Goal: Information Seeking & Learning: Compare options

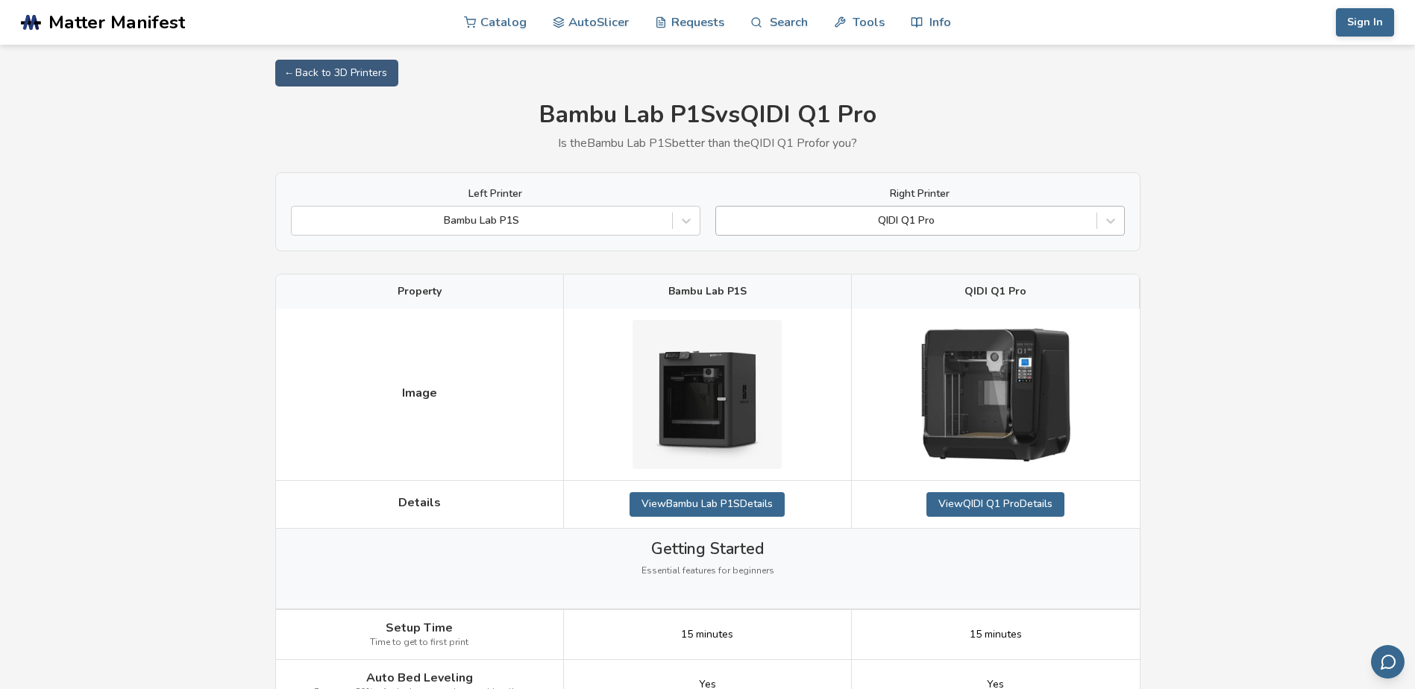
click at [886, 219] on div at bounding box center [907, 220] width 366 height 15
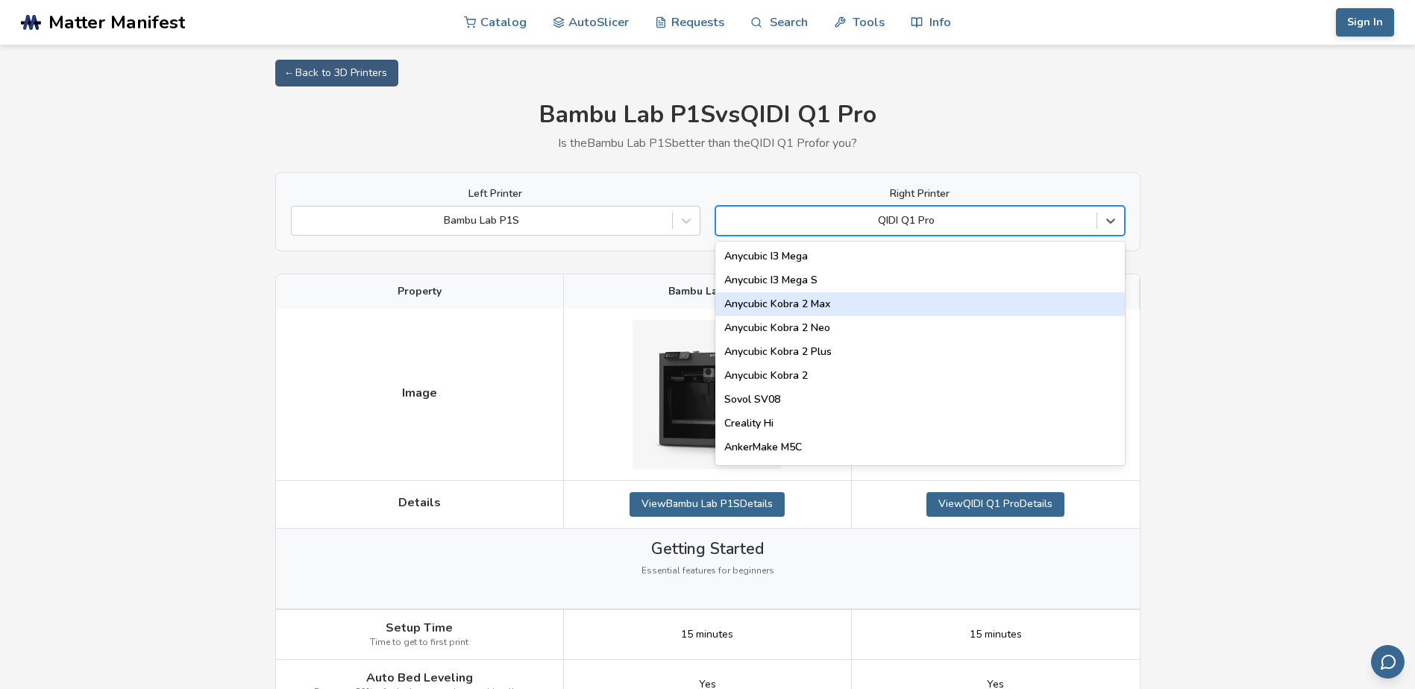
scroll to position [75, 0]
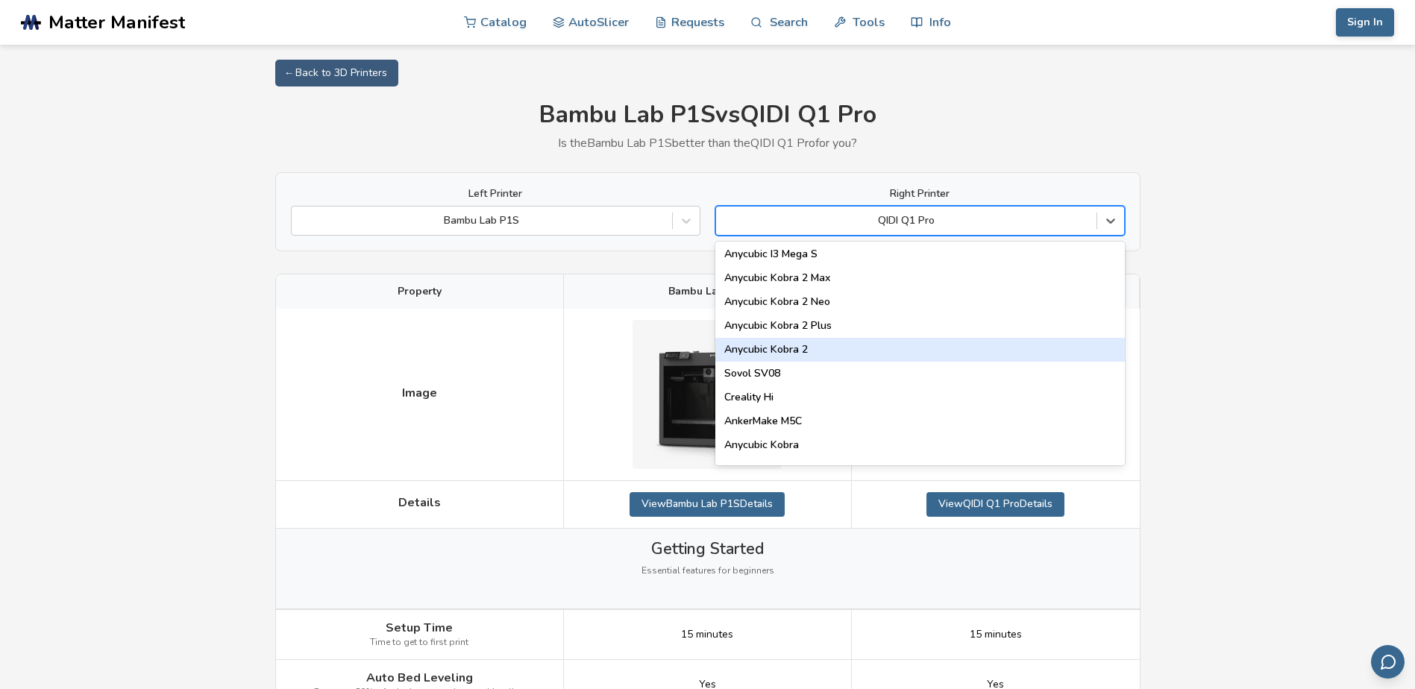
click at [833, 345] on div "Anycubic Kobra 2" at bounding box center [921, 350] width 410 height 24
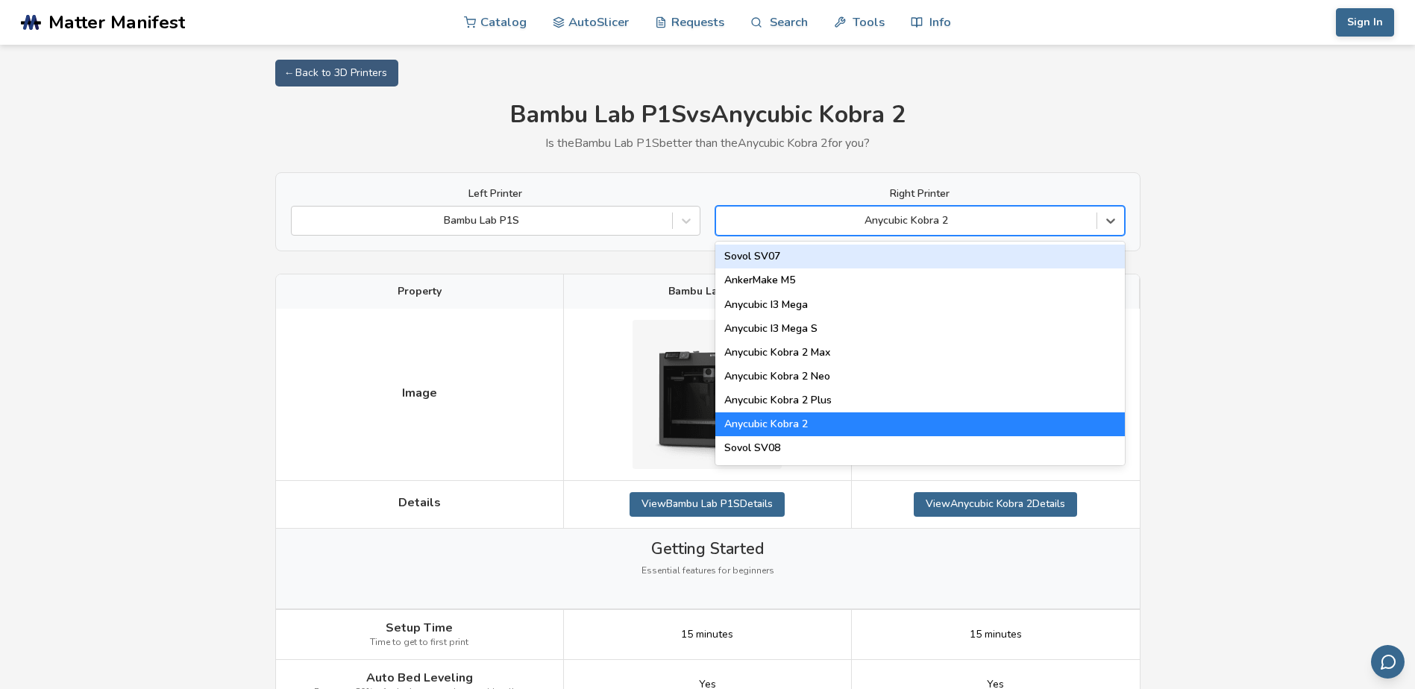
click at [1048, 211] on div "Anycubic Kobra 2" at bounding box center [906, 220] width 381 height 21
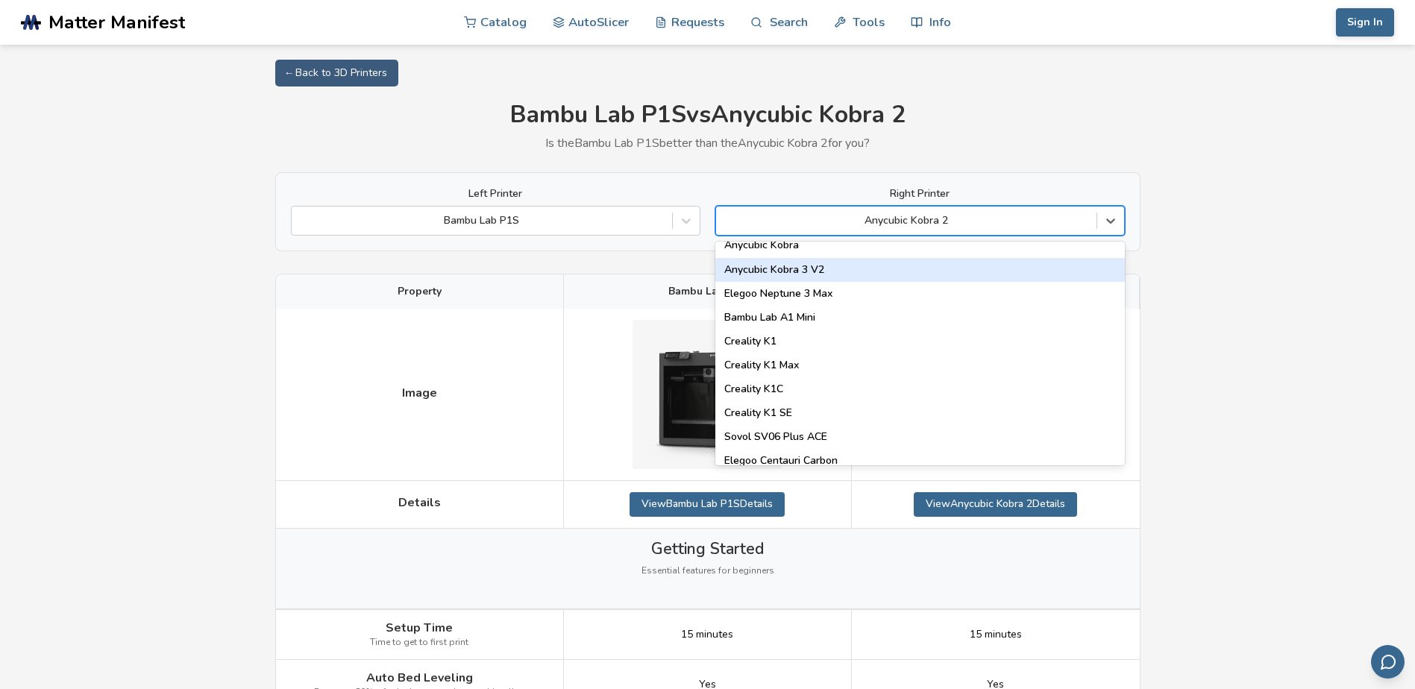
scroll to position [298, 0]
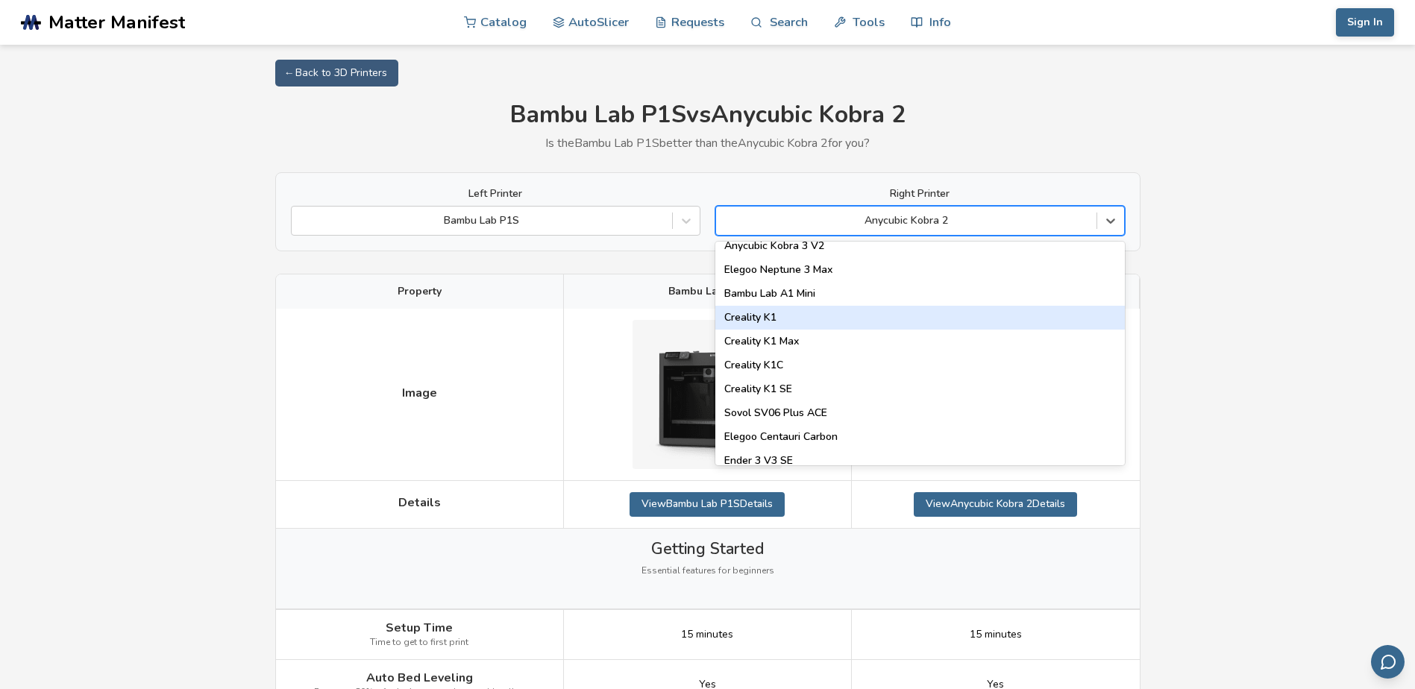
click at [820, 316] on div "Creality K1" at bounding box center [921, 318] width 410 height 24
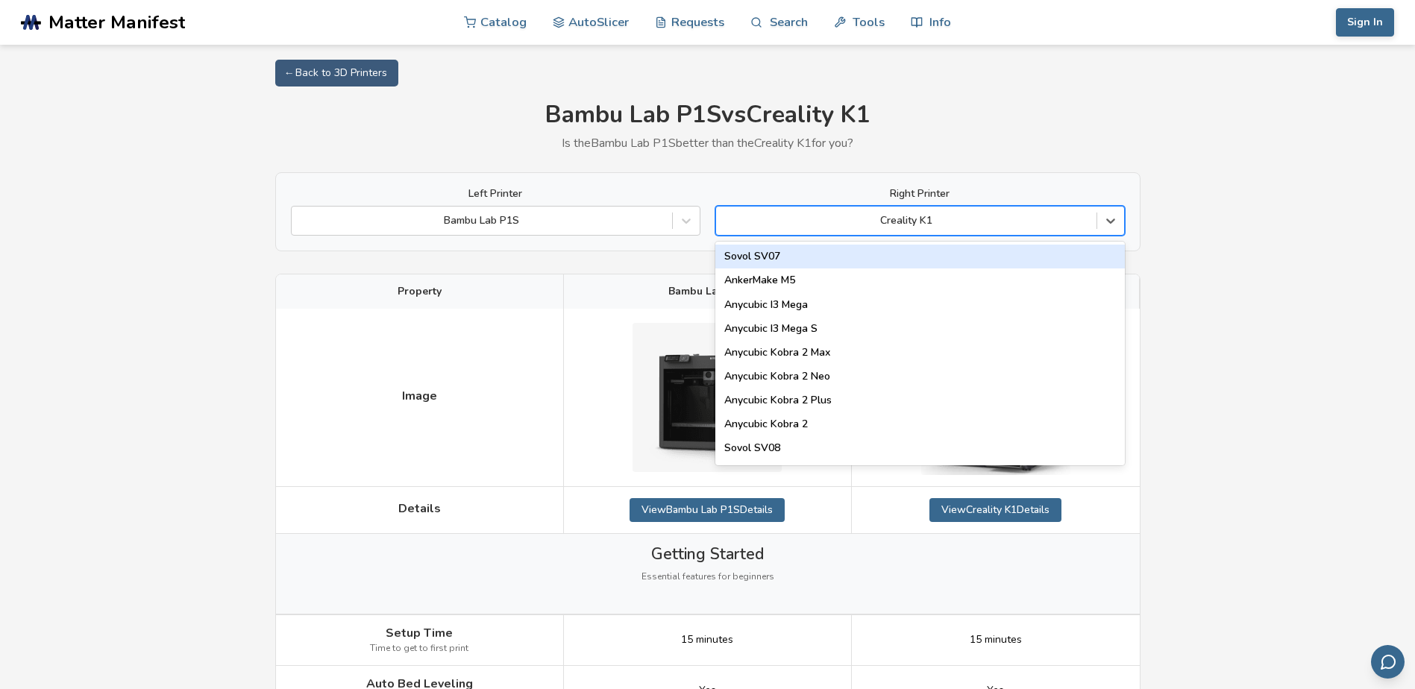
click at [965, 224] on div at bounding box center [907, 220] width 366 height 15
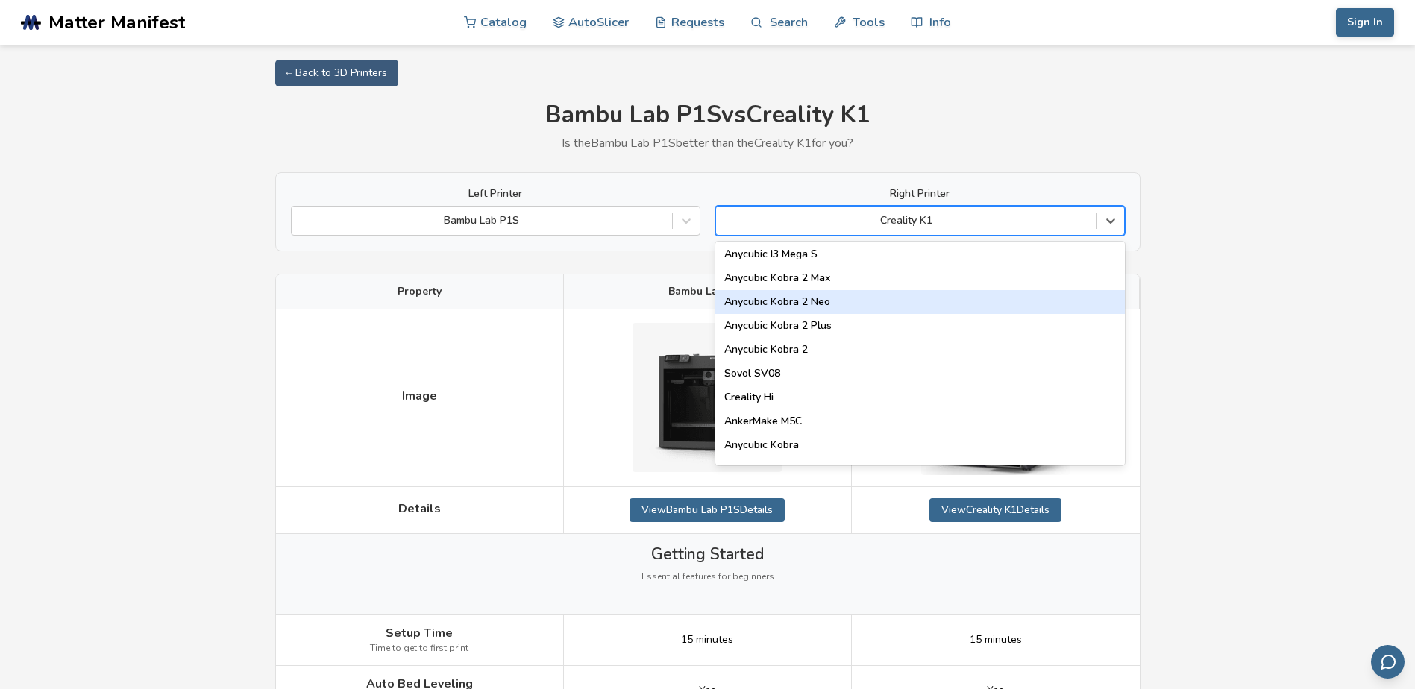
scroll to position [149, 0]
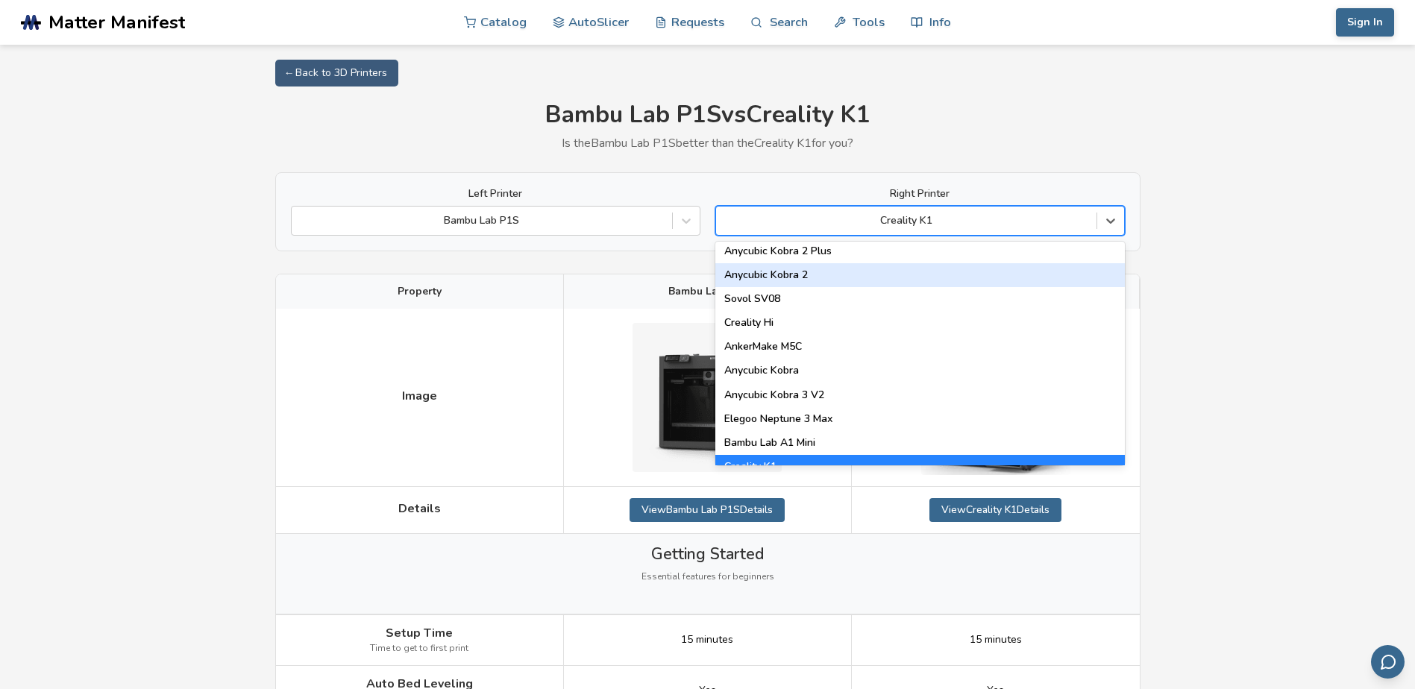
click at [839, 283] on div "Anycubic Kobra 2" at bounding box center [921, 275] width 410 height 24
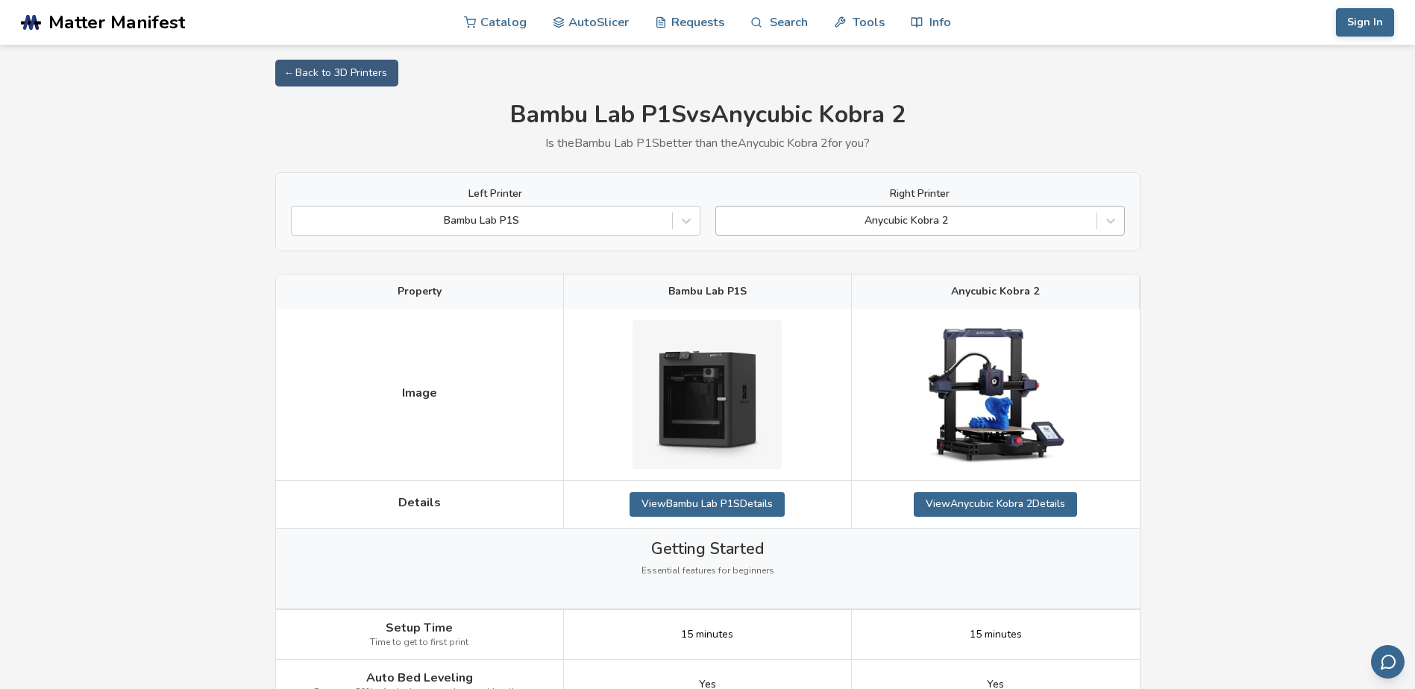
click at [949, 225] on div at bounding box center [907, 220] width 366 height 15
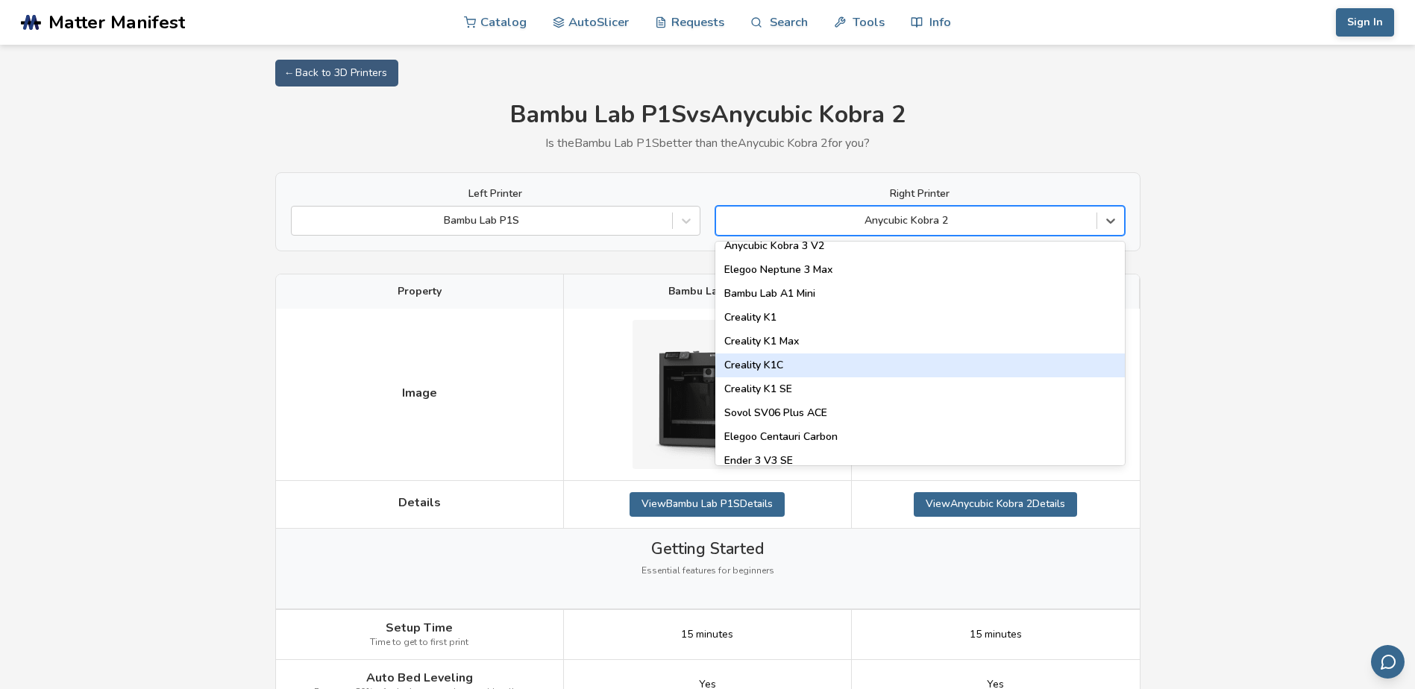
scroll to position [448, 0]
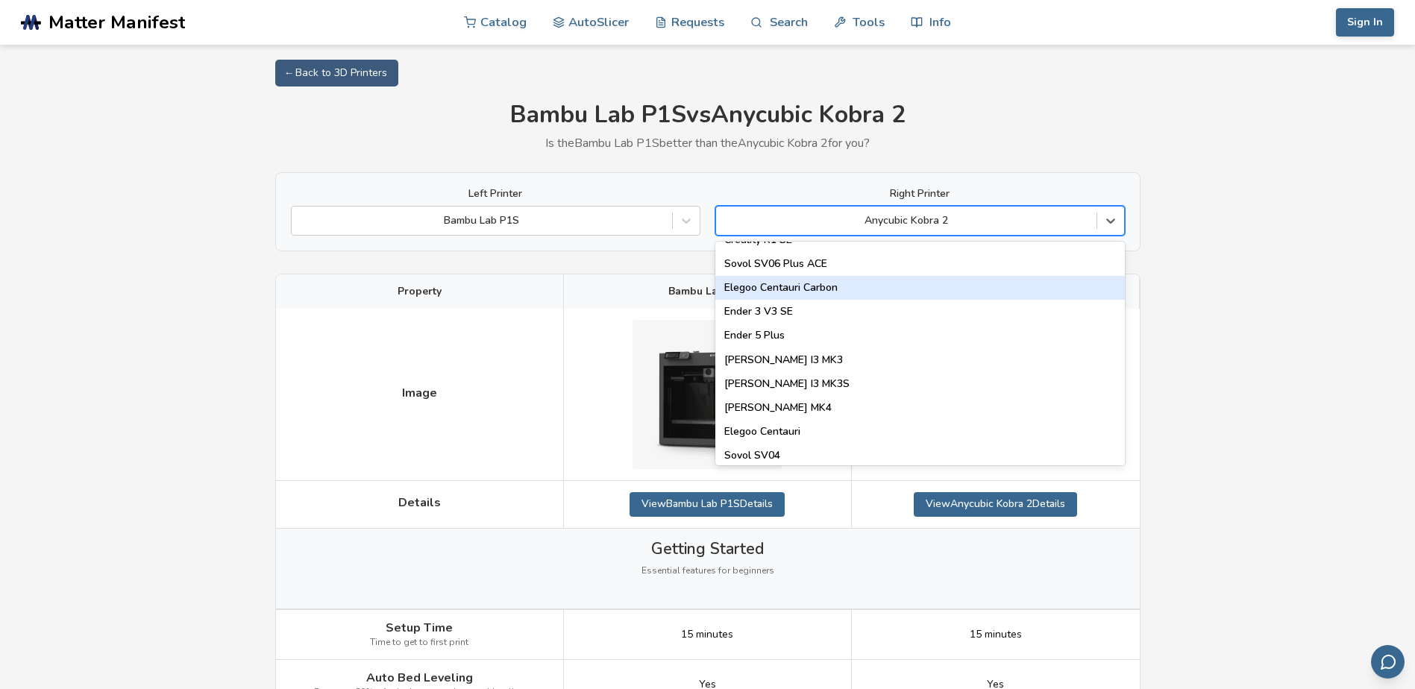
click at [752, 289] on div "Elegoo Centauri Carbon" at bounding box center [921, 288] width 410 height 24
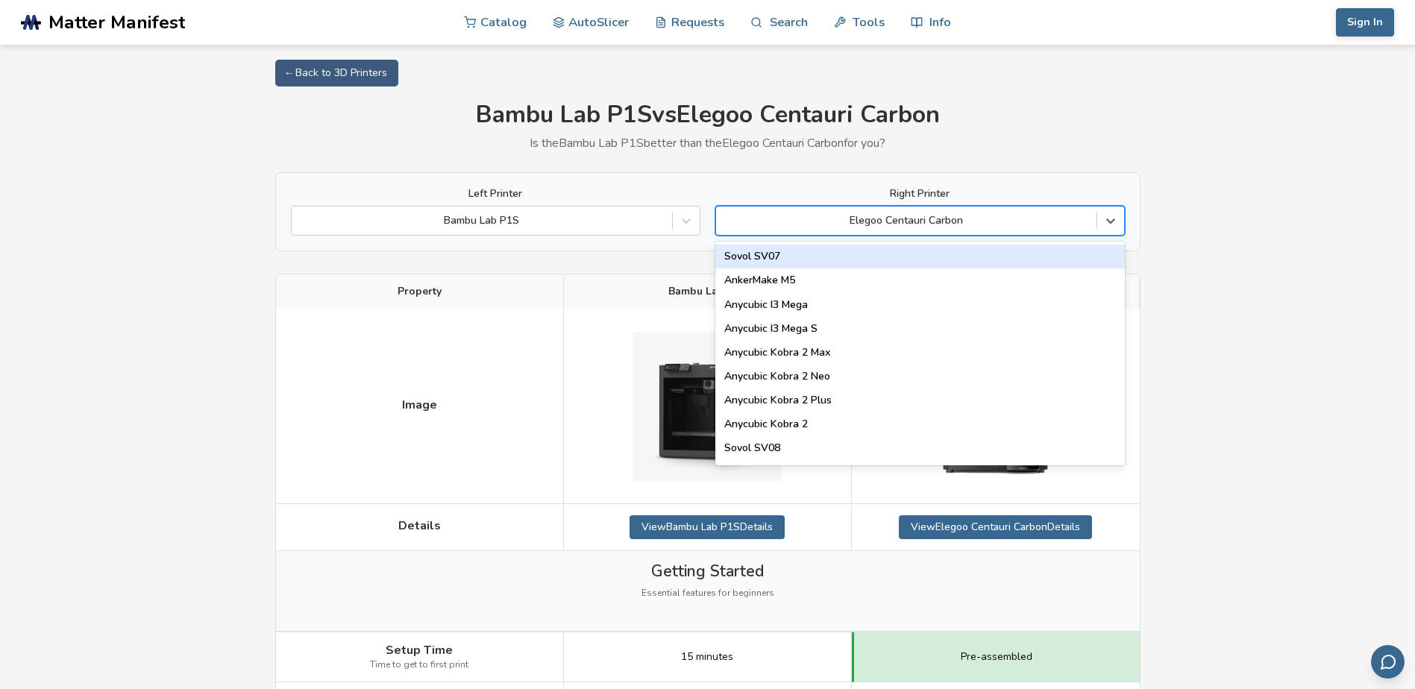
click at [921, 218] on div at bounding box center [907, 220] width 366 height 15
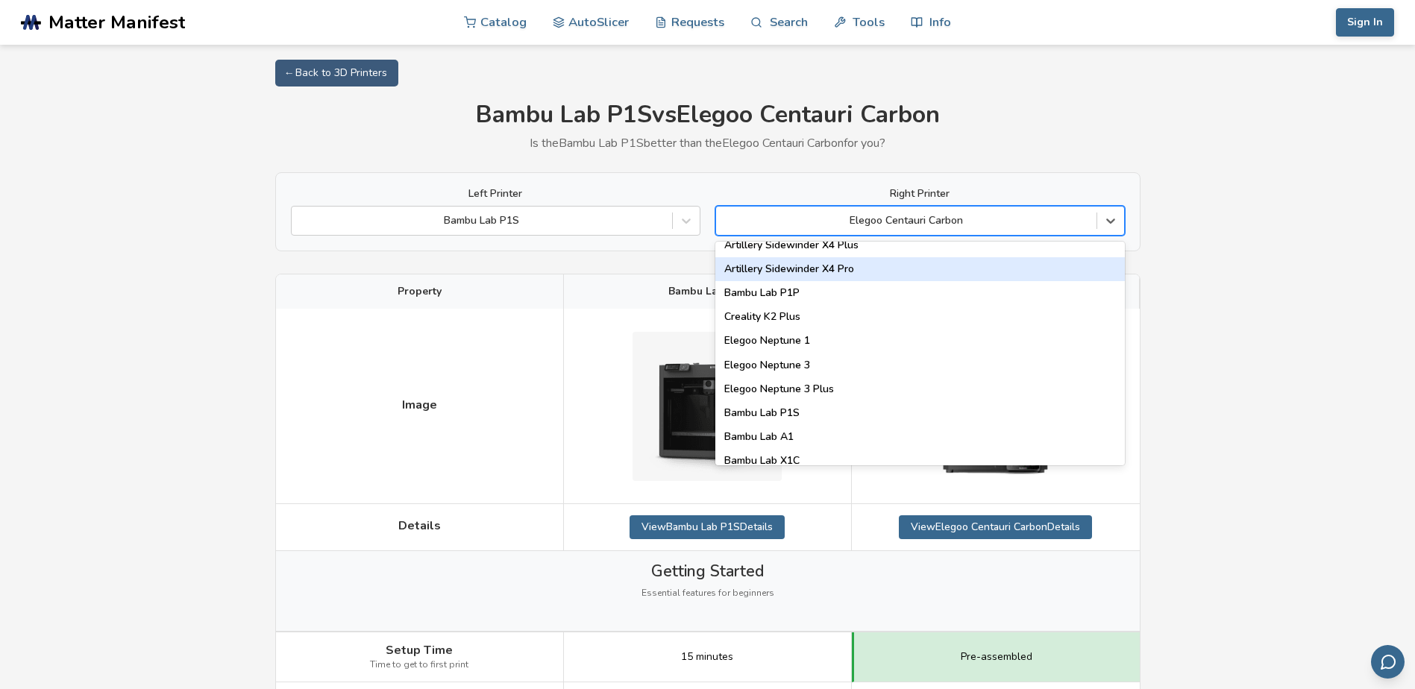
scroll to position [970, 0]
click at [918, 274] on div "Bambu Lab P1P" at bounding box center [921, 269] width 410 height 24
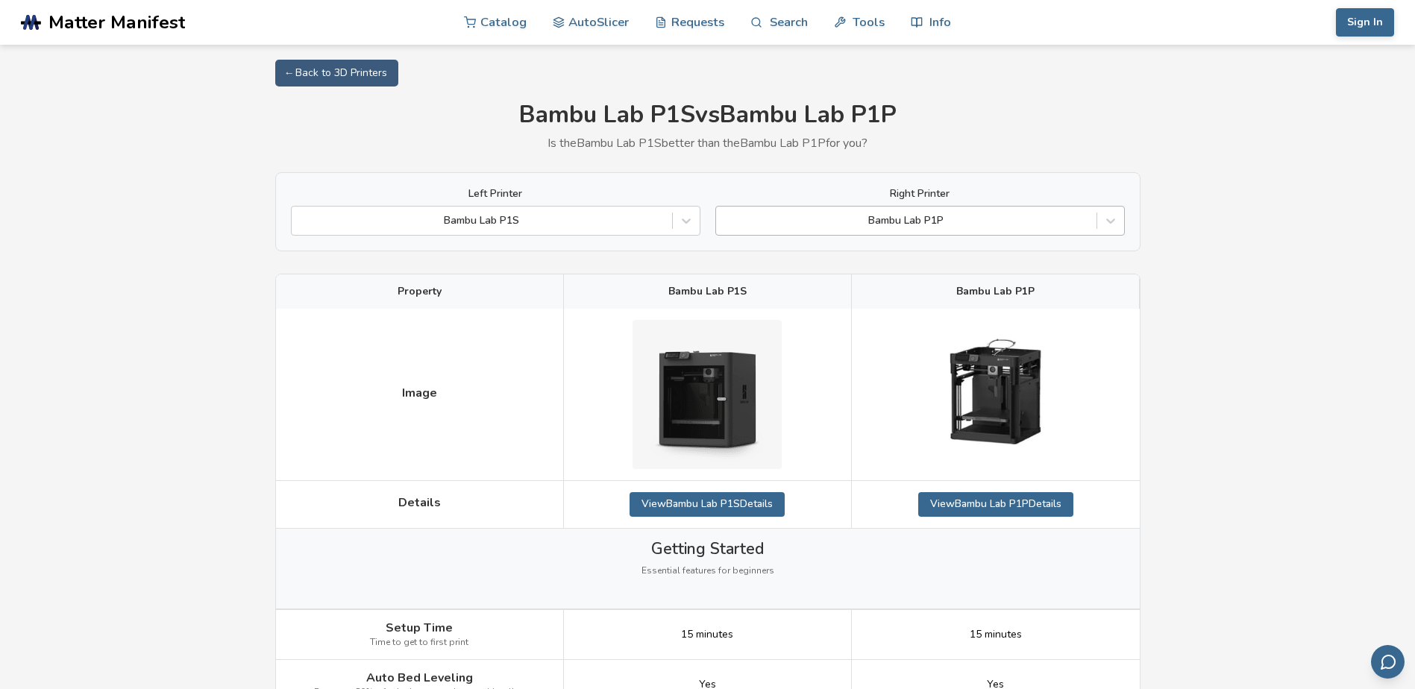
click at [947, 222] on div at bounding box center [907, 220] width 366 height 15
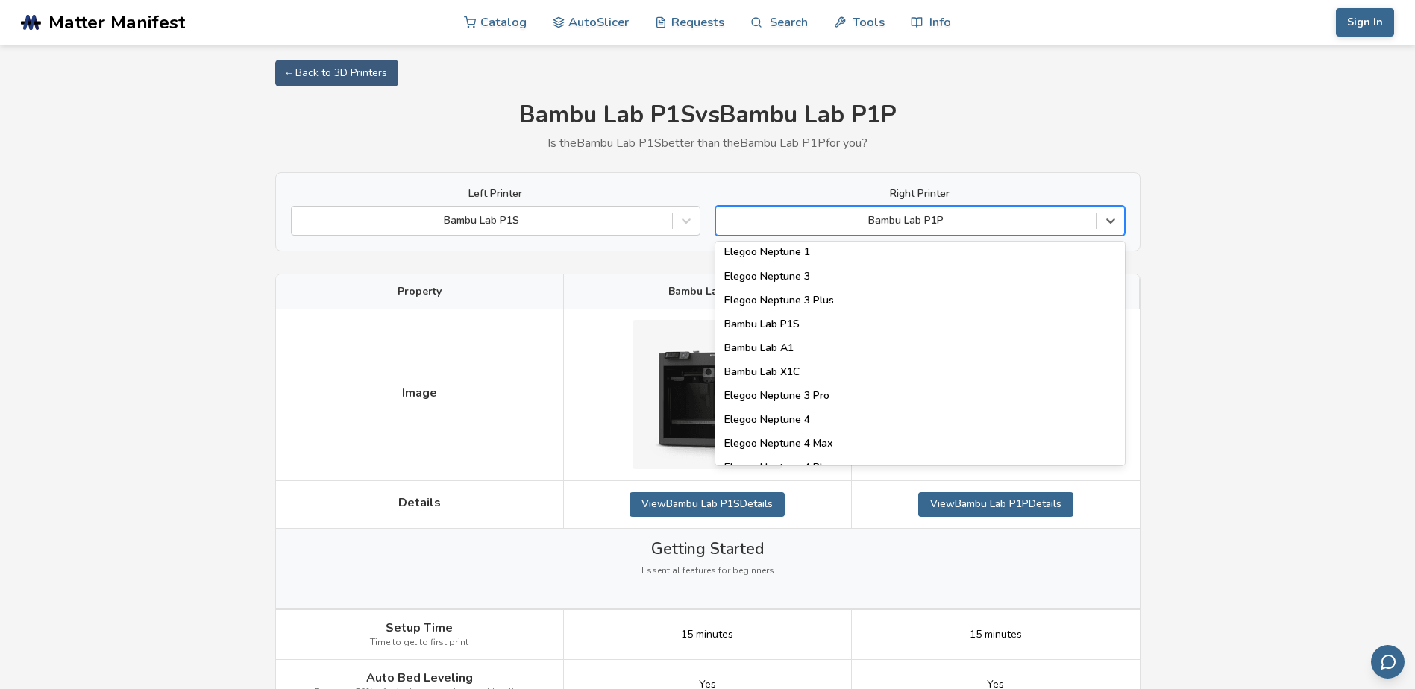
scroll to position [1045, 0]
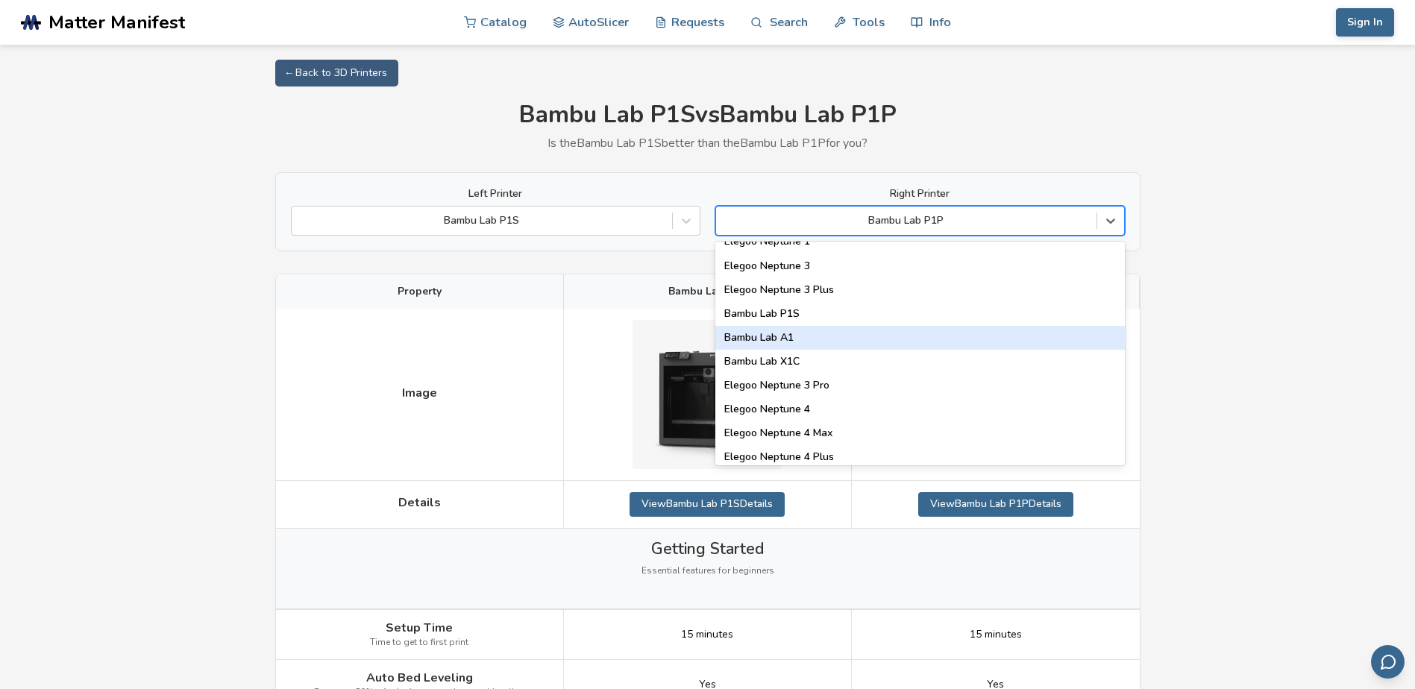
click at [904, 331] on div "Bambu Lab A1" at bounding box center [921, 338] width 410 height 24
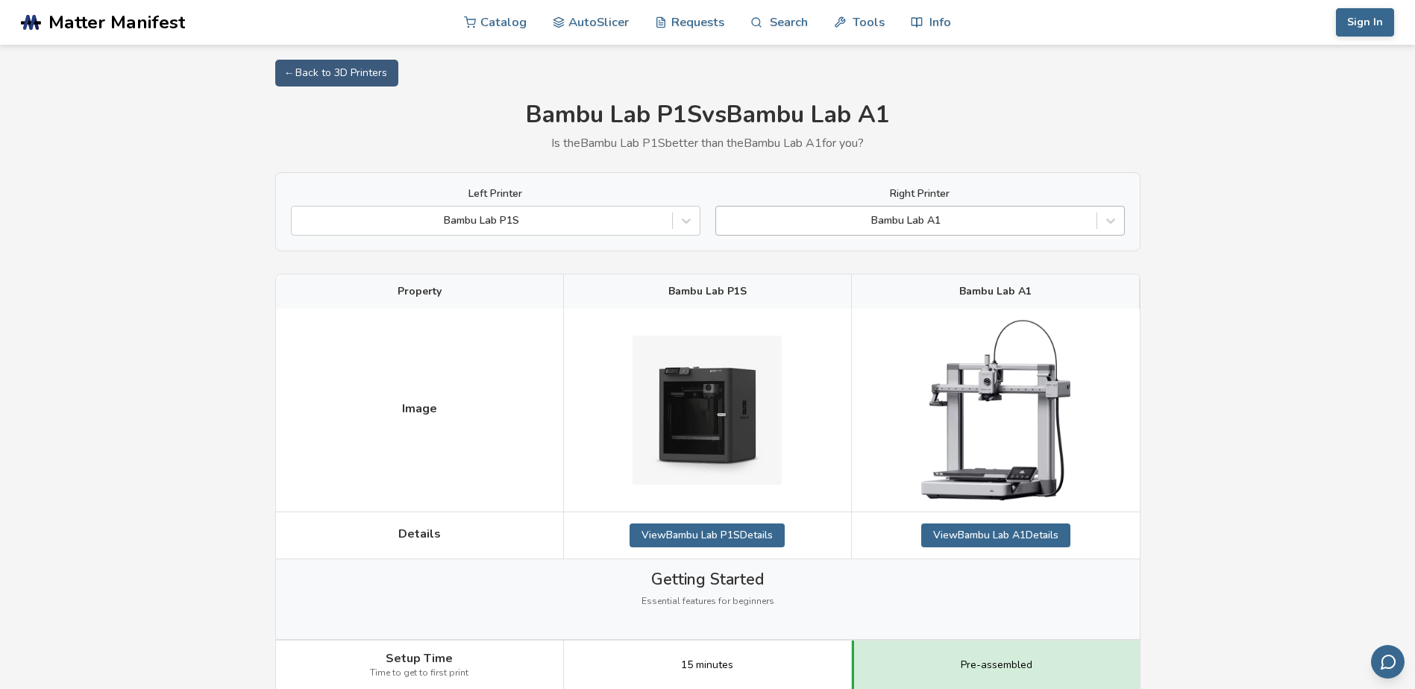
click at [907, 217] on div at bounding box center [907, 220] width 366 height 15
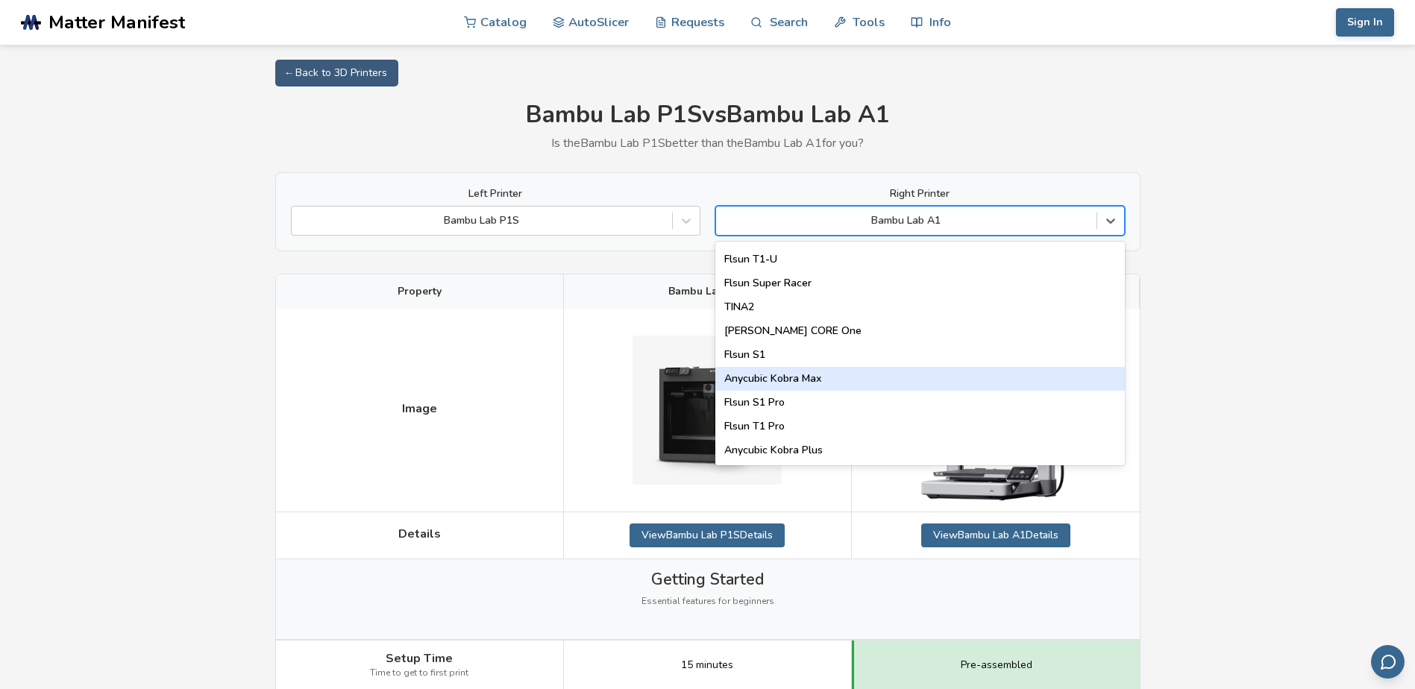
scroll to position [1913, 0]
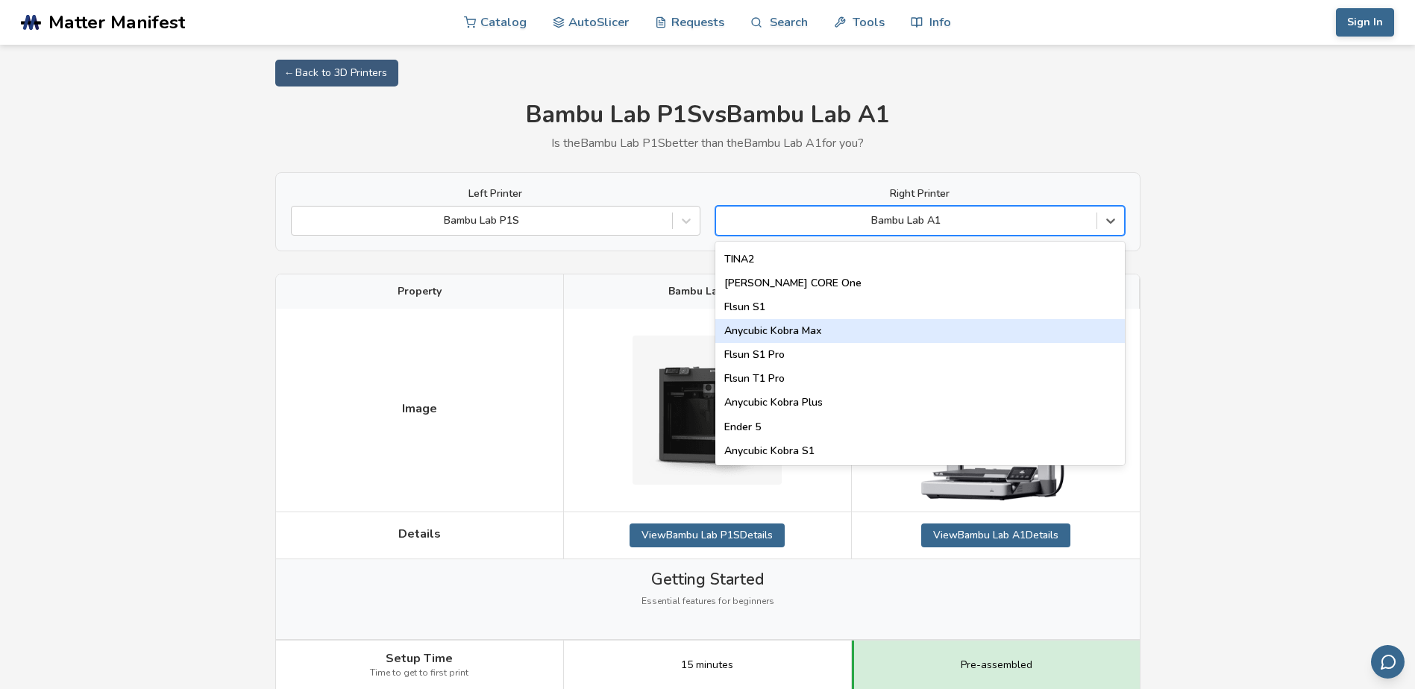
type input "*"
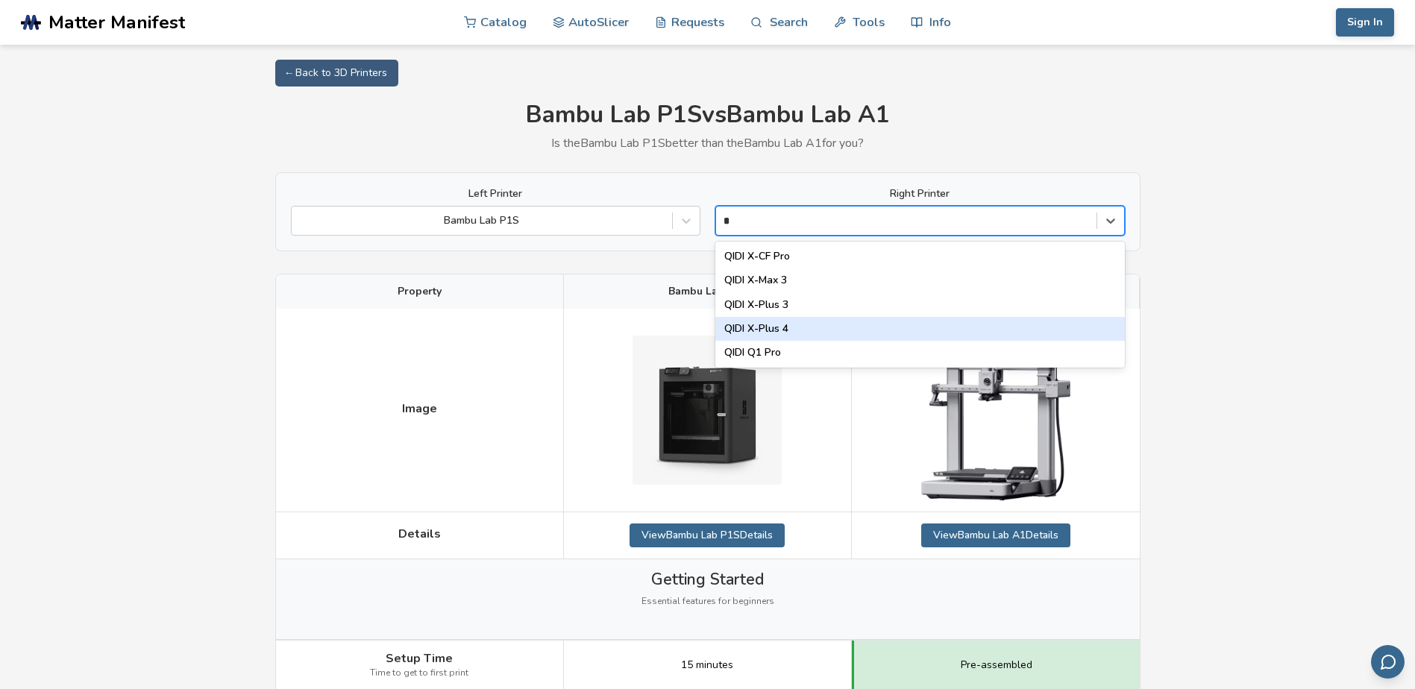
click at [795, 322] on div "QIDI X-Plus 4" at bounding box center [921, 329] width 410 height 24
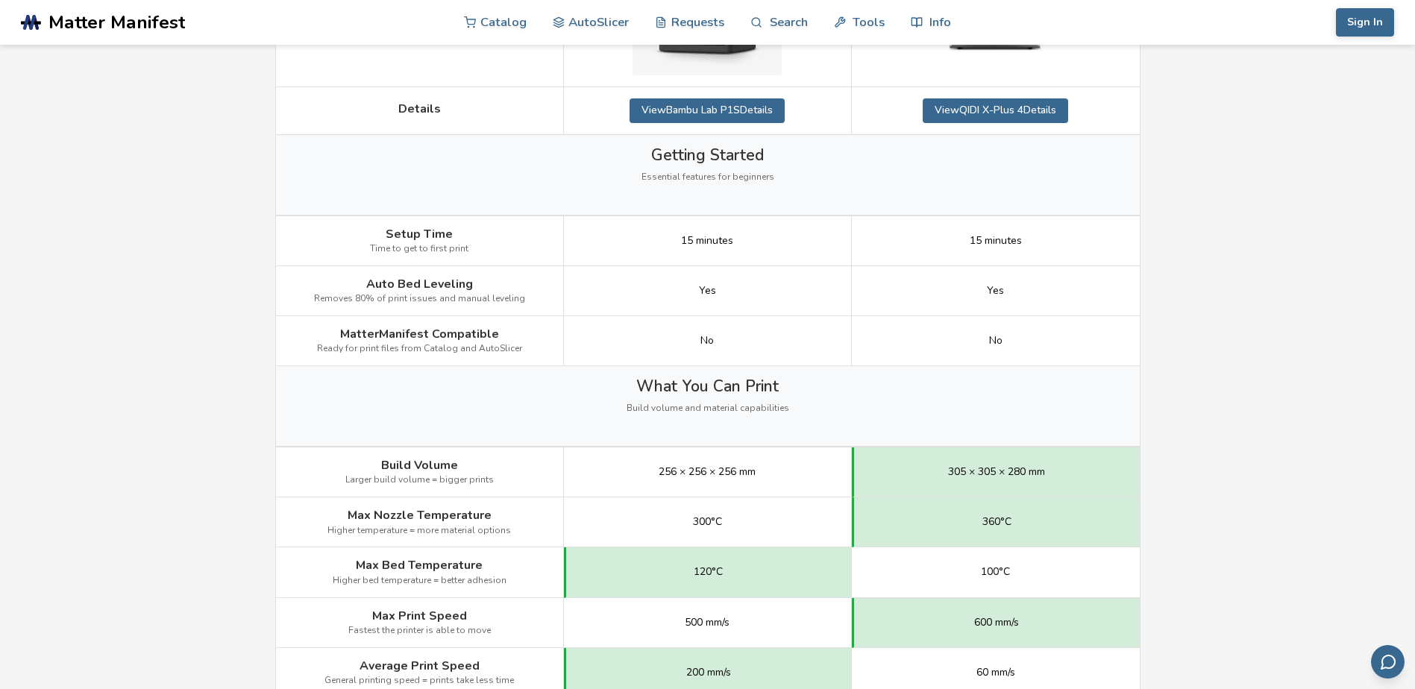
scroll to position [522, 0]
